Goal: Subscribe to service/newsletter

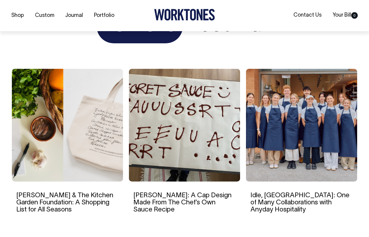
scroll to position [1184, 0]
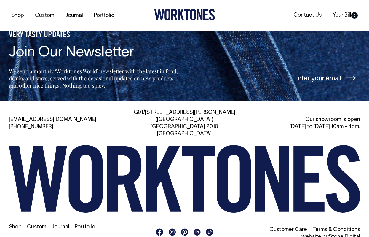
click at [314, 78] on input"] "email" at bounding box center [274, 78] width 173 height 22
type input"] "almabell86@aol.com"
click at [352, 76] on icon at bounding box center [351, 78] width 10 height 5
